Goal: Go to known website: Access a specific website the user already knows

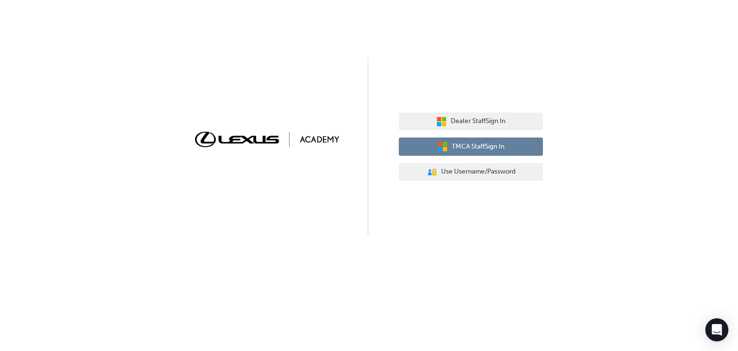
click at [480, 146] on span "TMCA Staff Sign In" at bounding box center [478, 146] width 53 height 11
